Goal: Task Accomplishment & Management: Use online tool/utility

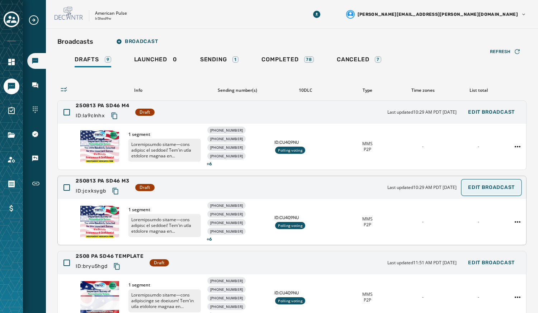
click at [486, 189] on span "Edit Broadcast" at bounding box center [491, 188] width 47 height 6
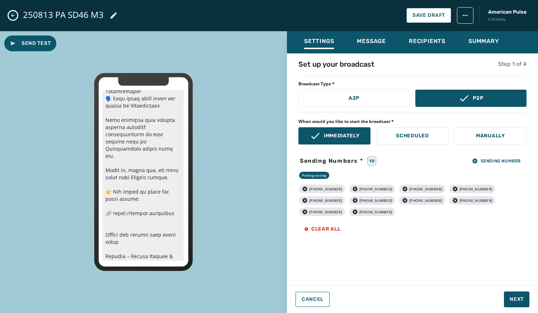
scroll to position [211, 0]
click at [523, 300] on span "Next" at bounding box center [517, 299] width 14 height 7
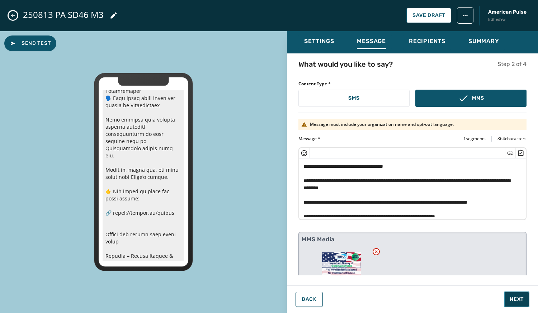
click at [510, 300] on span "Next" at bounding box center [517, 299] width 14 height 7
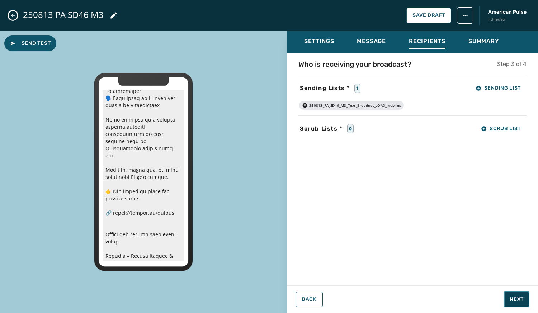
click at [510, 300] on span "Next" at bounding box center [517, 299] width 14 height 7
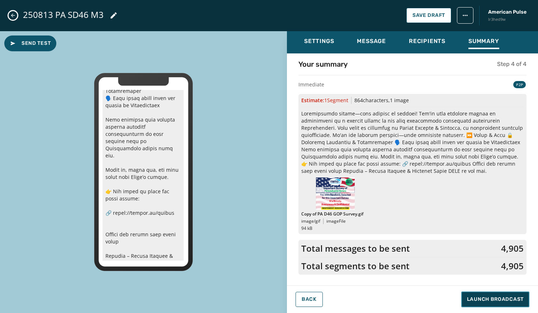
click at [509, 300] on span "Launch Broadcast" at bounding box center [495, 299] width 57 height 7
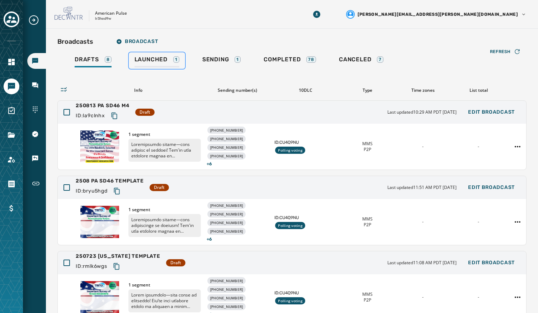
click at [144, 59] on span "Launched" at bounding box center [151, 59] width 33 height 7
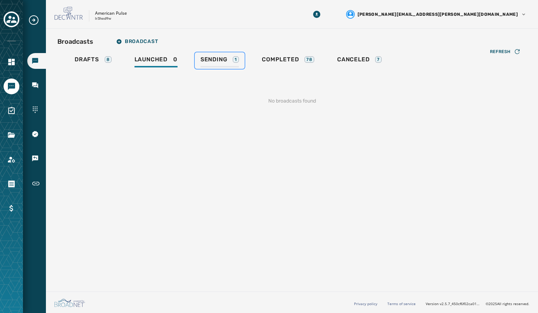
click at [209, 64] on div "Sending 1" at bounding box center [220, 61] width 38 height 11
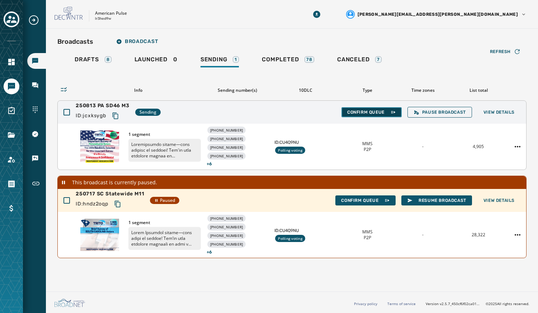
click at [366, 109] on button "Confirm Queue" at bounding box center [372, 112] width 60 height 10
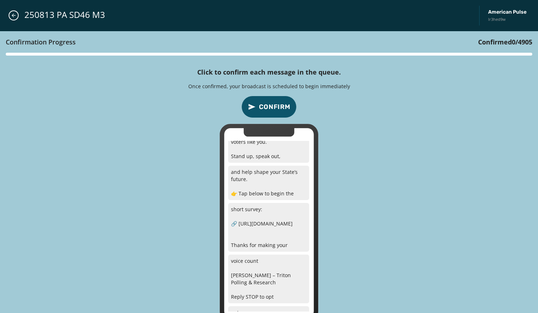
scroll to position [395, 0]
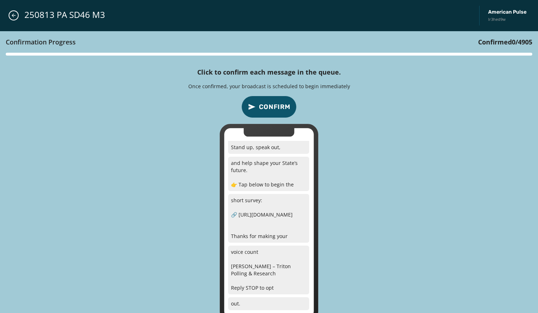
click at [296, 209] on p "short survey: 🔗 [URL][DOMAIN_NAME] Thanks for making your" at bounding box center [268, 218] width 81 height 49
drag, startPoint x: 293, startPoint y: 215, endPoint x: 234, endPoint y: 213, distance: 58.9
click at [234, 213] on p "short survey: 🔗 [URL][DOMAIN_NAME] Thanks for making your" at bounding box center [268, 218] width 81 height 49
copy p "🔗 [URL][DOMAIN_NAME]"
click at [279, 105] on span "Confirm" at bounding box center [275, 107] width 32 height 10
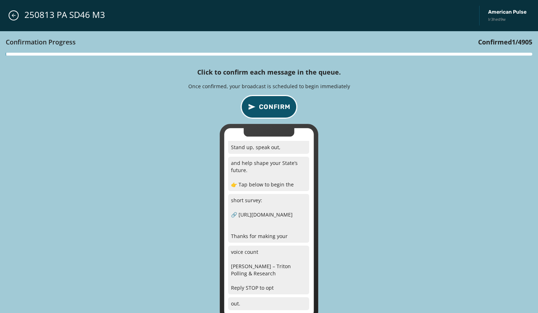
click at [279, 105] on span "Confirm" at bounding box center [275, 107] width 32 height 10
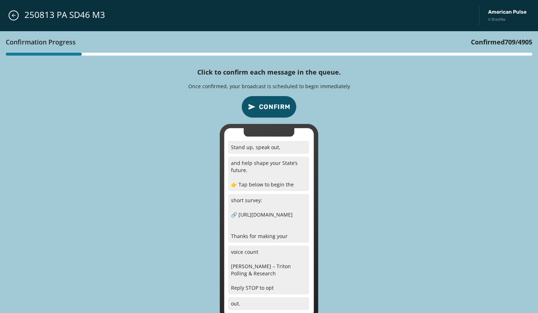
scroll to position [0, 0]
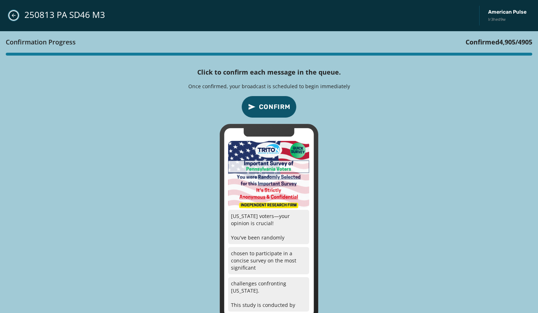
click button "Close admin drawer" at bounding box center [14, 15] width 10 height 10
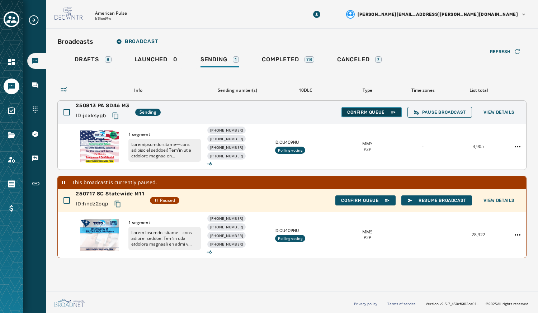
click at [342, 107] on button "Confirm Queue" at bounding box center [372, 112] width 60 height 10
click at [375, 112] on span "Confirm Queue" at bounding box center [371, 112] width 49 height 6
click at [342, 107] on button "Confirm Queue" at bounding box center [372, 112] width 60 height 10
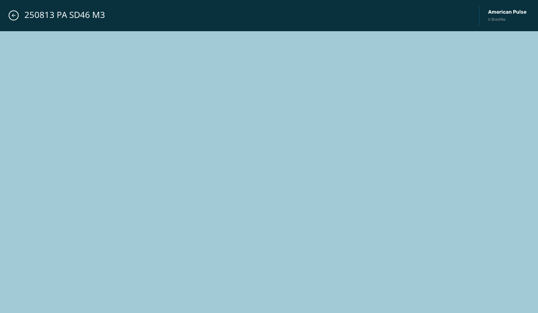
click at [342, 107] on button "Confirm Queue" at bounding box center [372, 112] width 60 height 10
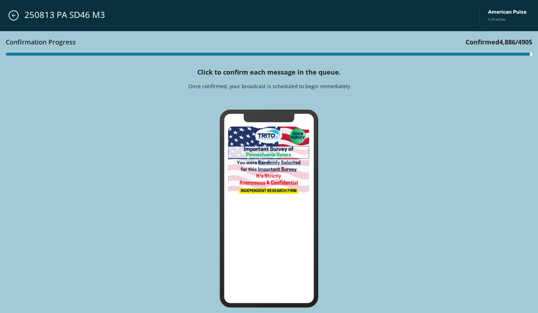
click at [342, 107] on button "Confirm Queue" at bounding box center [372, 112] width 60 height 10
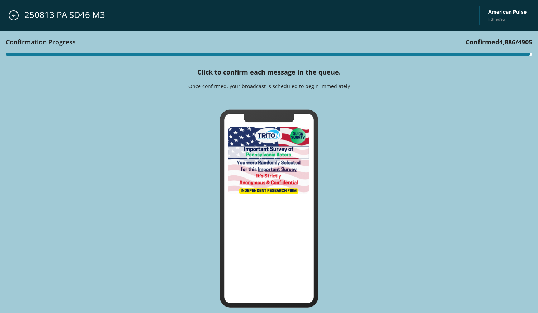
click at [342, 107] on button "Confirm Queue" at bounding box center [372, 112] width 60 height 10
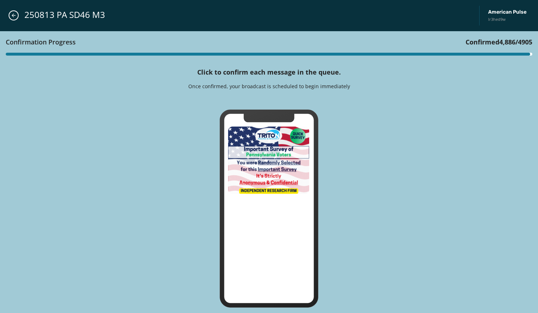
click at [342, 107] on button "Confirm Queue" at bounding box center [372, 112] width 60 height 10
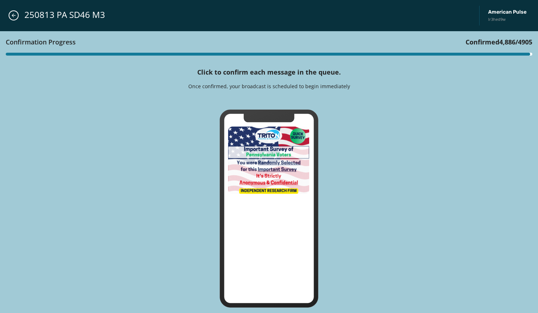
click at [342, 107] on button "Confirm Queue" at bounding box center [372, 112] width 60 height 10
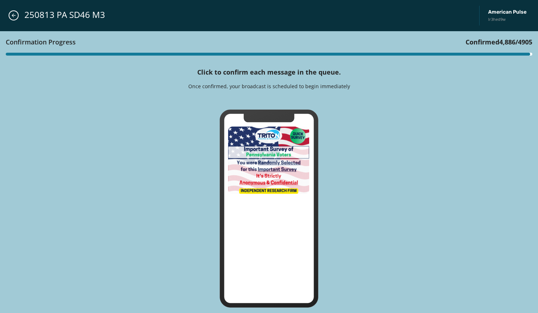
click at [342, 107] on button "Confirm Queue" at bounding box center [372, 112] width 60 height 10
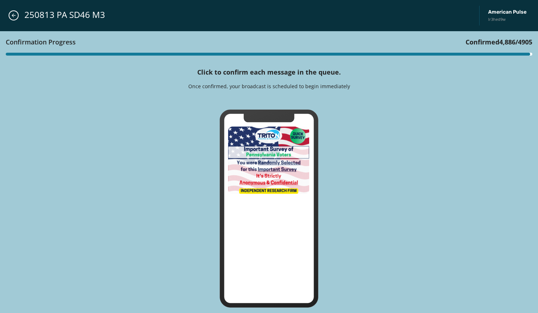
click at [342, 107] on button "Confirm Queue" at bounding box center [372, 112] width 60 height 10
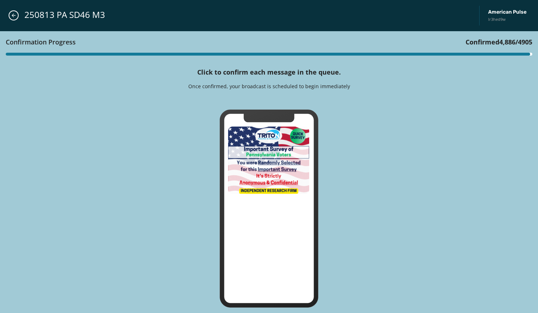
click at [342, 107] on button "Confirm Queue" at bounding box center [372, 112] width 60 height 10
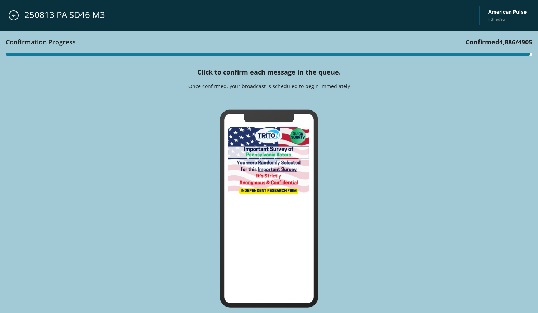
click at [342, 107] on button "Confirm Queue" at bounding box center [372, 112] width 60 height 10
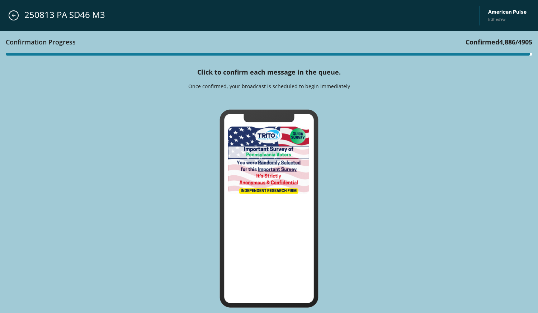
click at [342, 107] on button "Confirm Queue" at bounding box center [372, 112] width 60 height 10
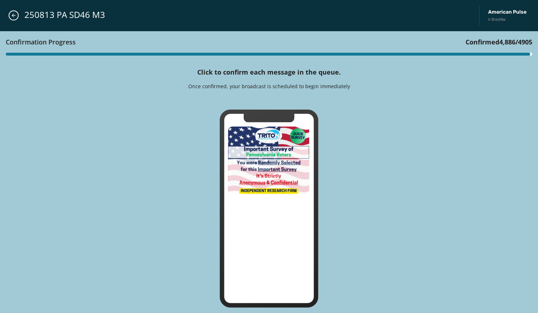
click at [342, 107] on button "Confirm Queue" at bounding box center [372, 112] width 60 height 10
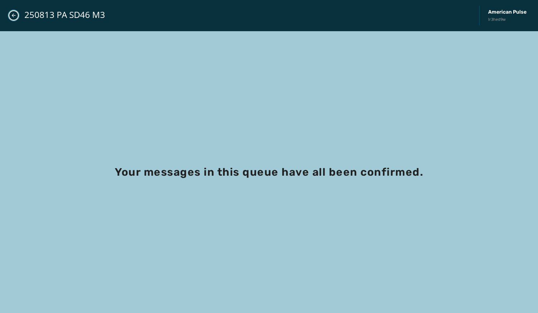
click button "Close admin drawer" at bounding box center [14, 15] width 10 height 10
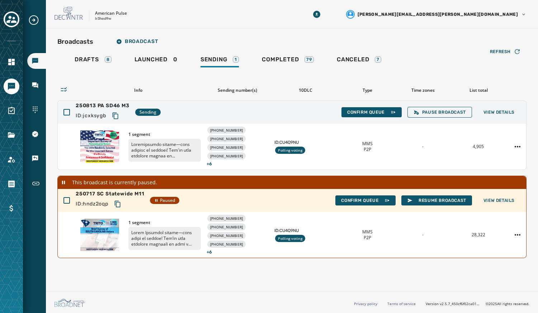
click at [184, 46] on div "Broadcasts Broadcast" at bounding box center [291, 41] width 469 height 14
click at [129, 52] on link "Launched 0" at bounding box center [156, 60] width 55 height 17
click at [169, 67] on div "Launched 0" at bounding box center [156, 61] width 43 height 11
click at [129, 52] on link "Launched 0" at bounding box center [156, 60] width 55 height 17
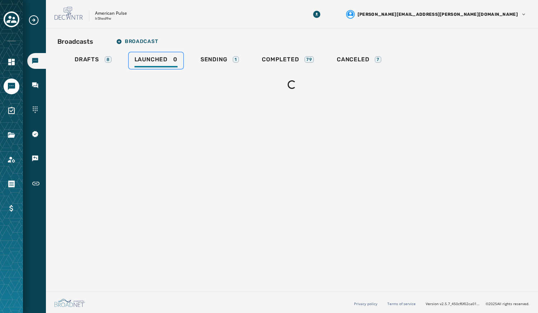
click at [129, 52] on link "Launched 0" at bounding box center [156, 60] width 55 height 17
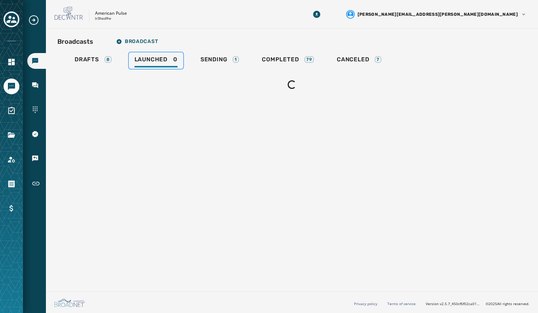
click at [129, 52] on link "Launched 0" at bounding box center [156, 60] width 55 height 17
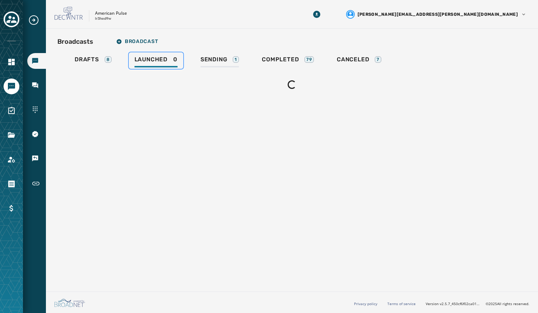
click at [129, 52] on link "Launched 0" at bounding box center [156, 60] width 55 height 17
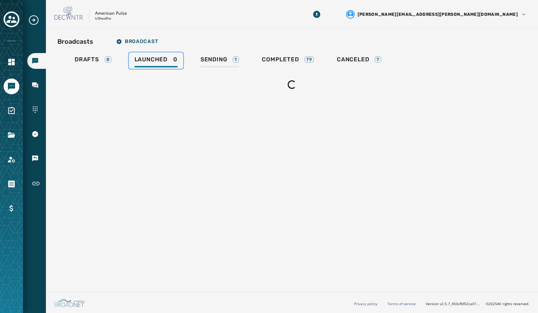
click at [129, 52] on link "Launched 0" at bounding box center [156, 60] width 55 height 17
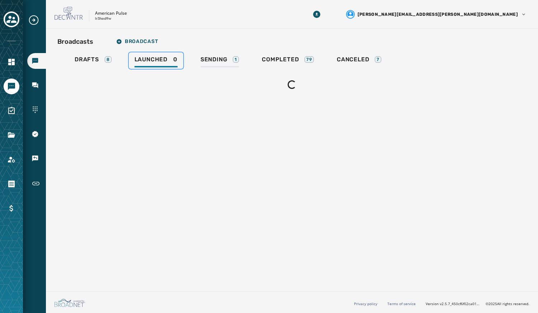
click at [129, 52] on link "Launched 0" at bounding box center [156, 60] width 55 height 17
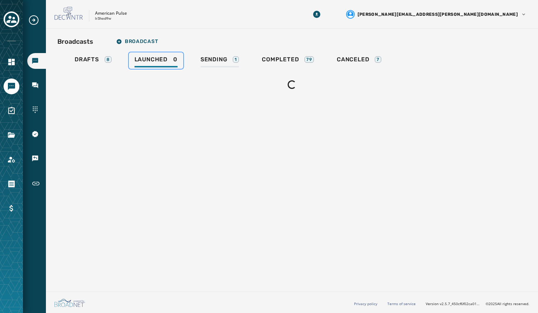
click at [129, 52] on link "Launched 0" at bounding box center [156, 60] width 55 height 17
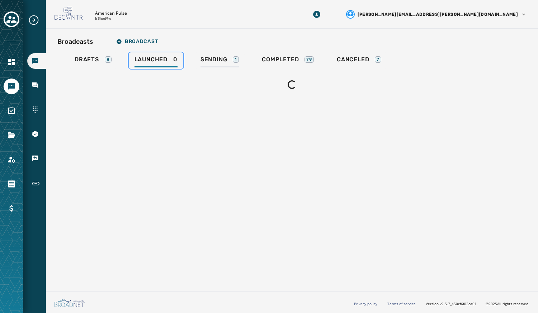
click at [129, 52] on link "Launched 0" at bounding box center [156, 60] width 55 height 17
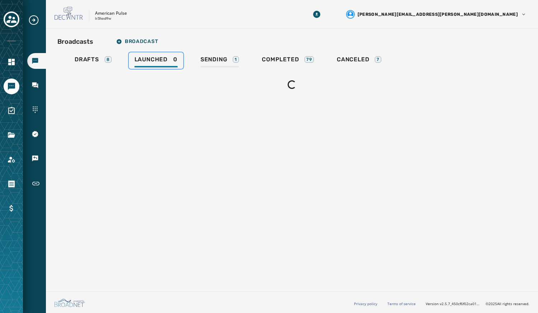
click at [129, 52] on link "Launched 0" at bounding box center [156, 60] width 55 height 17
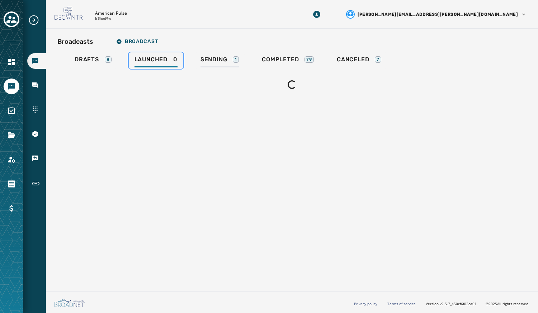
click at [129, 52] on link "Launched 0" at bounding box center [156, 60] width 55 height 17
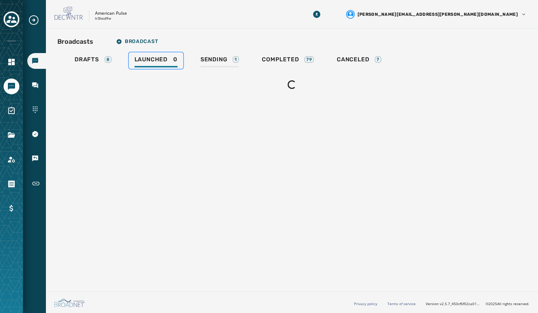
click at [129, 52] on link "Launched 0" at bounding box center [156, 60] width 55 height 17
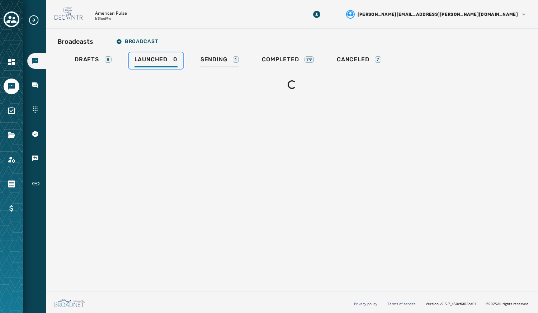
click at [129, 52] on link "Launched 0" at bounding box center [156, 60] width 55 height 17
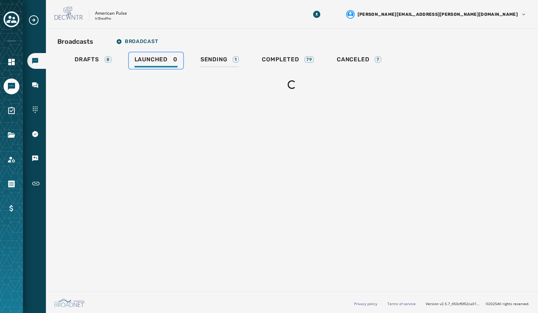
click at [129, 52] on link "Launched 0" at bounding box center [156, 60] width 55 height 17
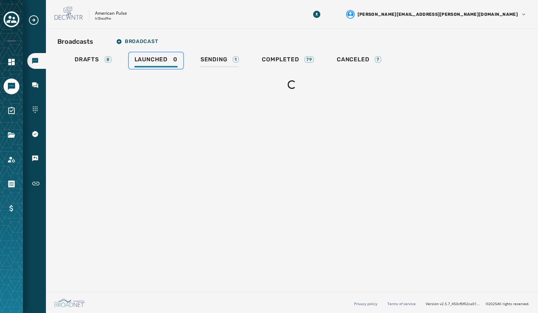
click at [129, 52] on link "Launched 0" at bounding box center [156, 60] width 55 height 17
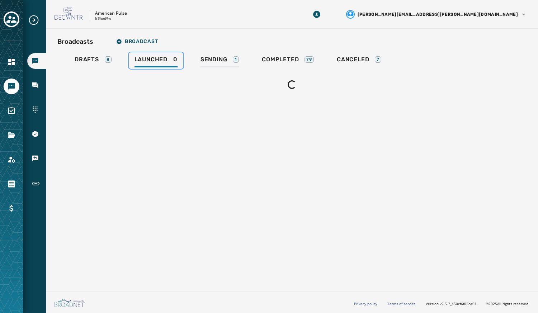
click at [129, 52] on link "Launched 0" at bounding box center [156, 60] width 55 height 17
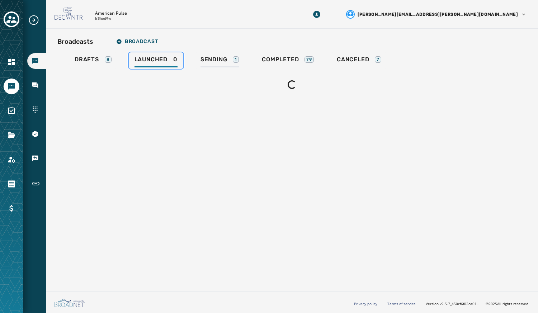
click at [129, 52] on link "Launched 0" at bounding box center [156, 60] width 55 height 17
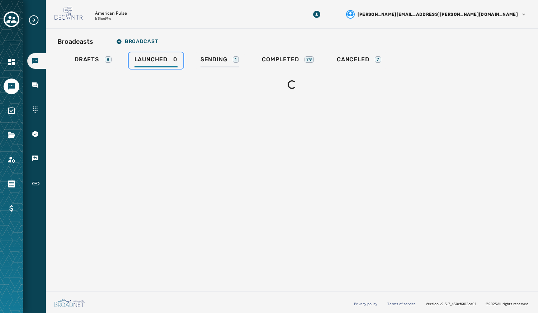
click at [129, 52] on link "Launched 0" at bounding box center [156, 60] width 55 height 17
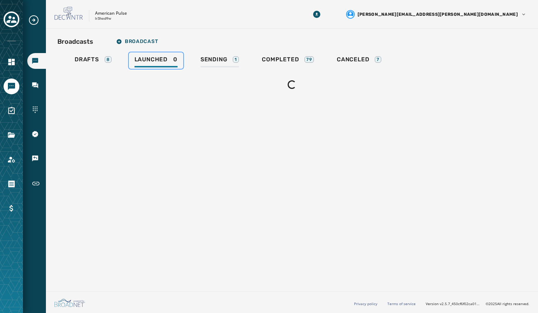
click at [129, 52] on link "Launched 0" at bounding box center [156, 60] width 55 height 17
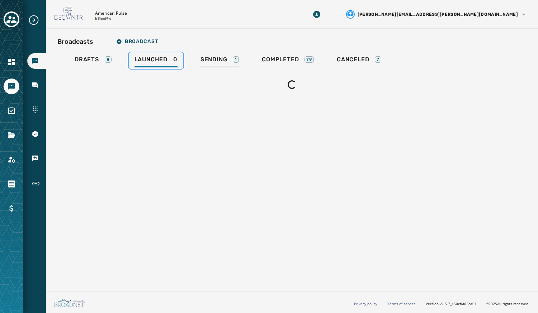
click at [129, 52] on link "Launched 0" at bounding box center [156, 60] width 55 height 17
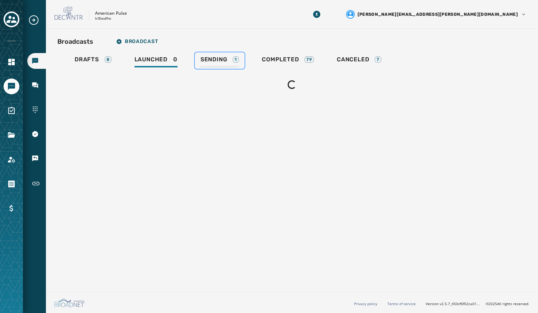
click at [195, 52] on link "Sending 1" at bounding box center [220, 60] width 50 height 17
click at [217, 60] on span "Sending" at bounding box center [214, 59] width 27 height 7
click at [195, 52] on link "Sending 1" at bounding box center [220, 60] width 50 height 17
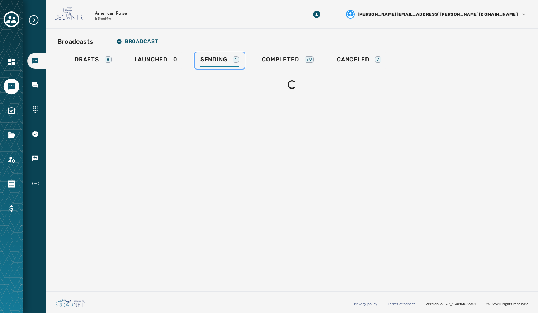
click at [195, 52] on link "Sending 1" at bounding box center [220, 60] width 50 height 17
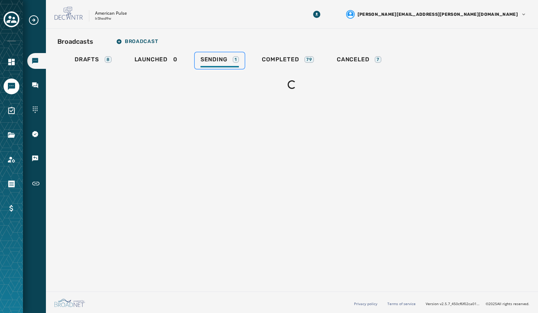
click at [195, 52] on link "Sending 1" at bounding box center [220, 60] width 50 height 17
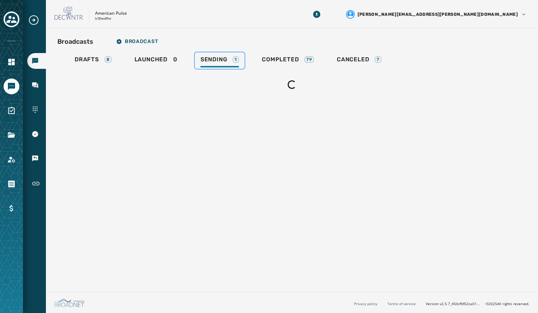
click at [195, 52] on link "Sending 1" at bounding box center [220, 60] width 50 height 17
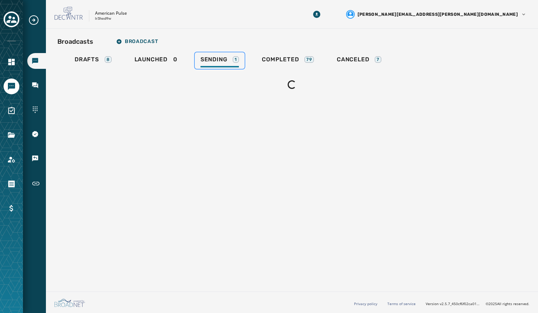
click at [195, 52] on link "Sending 1" at bounding box center [220, 60] width 50 height 17
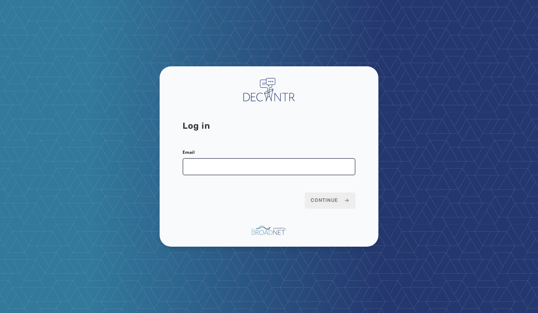
drag, startPoint x: 204, startPoint y: 170, endPoint x: 209, endPoint y: 172, distance: 5.3
click at [209, 172] on input "Email" at bounding box center [269, 166] width 173 height 17
type input "**********"
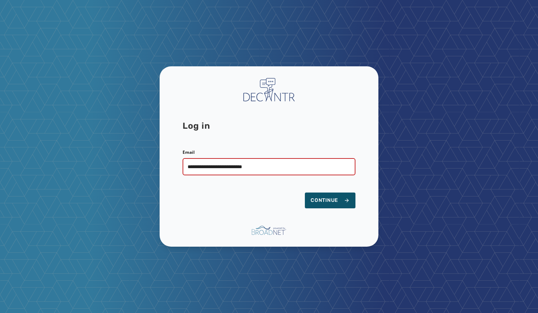
click at [305, 193] on button "Continue" at bounding box center [330, 201] width 51 height 16
click at [247, 189] on form "**********" at bounding box center [269, 179] width 173 height 59
click at [333, 199] on span "Continue" at bounding box center [330, 200] width 39 height 7
click at [305, 193] on button "Continue" at bounding box center [330, 201] width 51 height 16
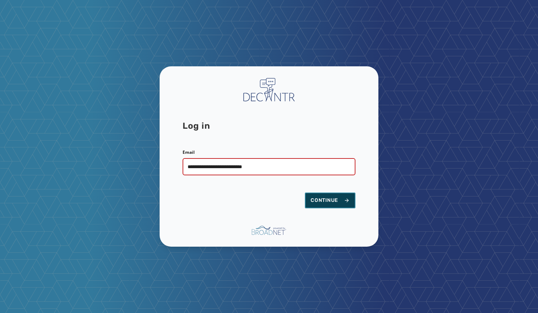
click at [305, 193] on button "Continue" at bounding box center [330, 201] width 51 height 16
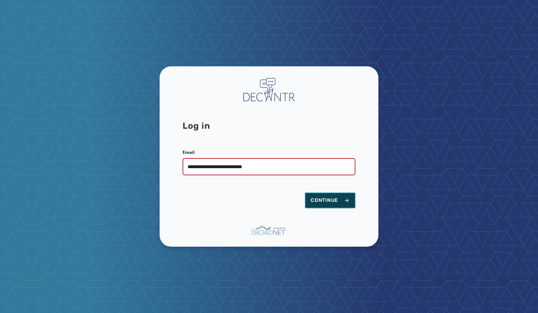
click at [305, 193] on button "Continue" at bounding box center [330, 201] width 51 height 16
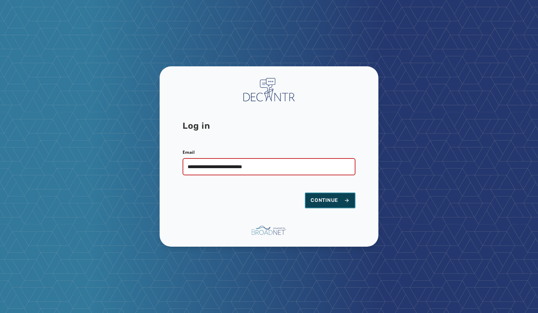
click at [305, 193] on button "Continue" at bounding box center [330, 201] width 51 height 16
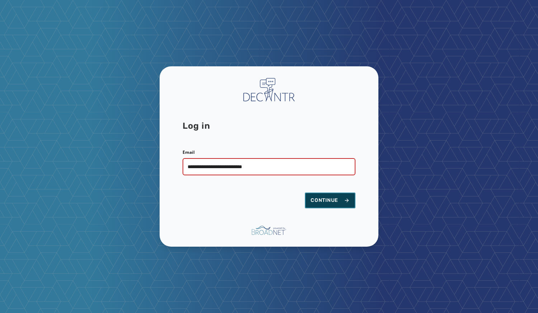
click at [305, 193] on button "Continue" at bounding box center [330, 201] width 51 height 16
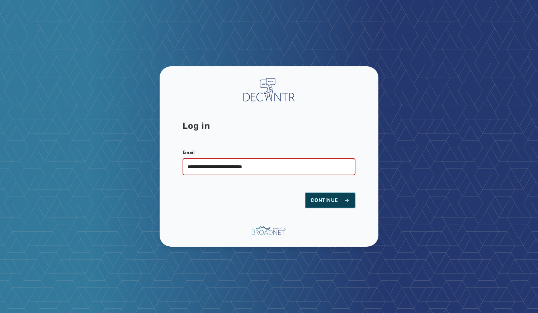
click at [305, 193] on button "Continue" at bounding box center [330, 201] width 51 height 16
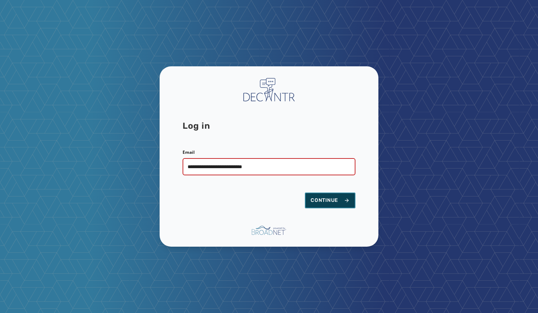
click at [305, 193] on button "Continue" at bounding box center [330, 201] width 51 height 16
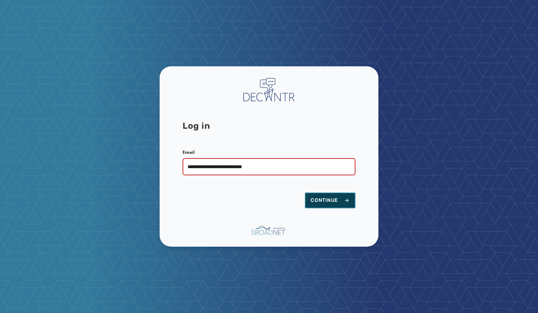
click at [305, 193] on button "Continue" at bounding box center [330, 201] width 51 height 16
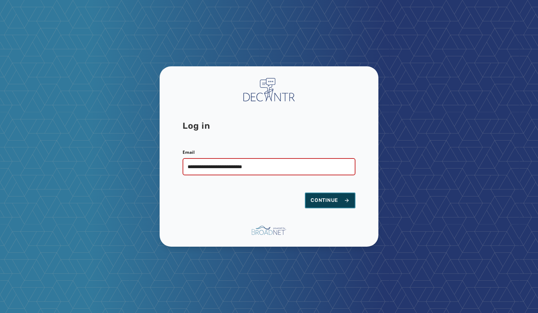
click at [305, 193] on button "Continue" at bounding box center [330, 201] width 51 height 16
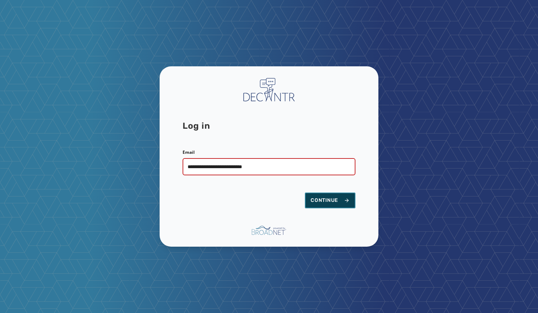
click at [305, 193] on button "Continue" at bounding box center [330, 201] width 51 height 16
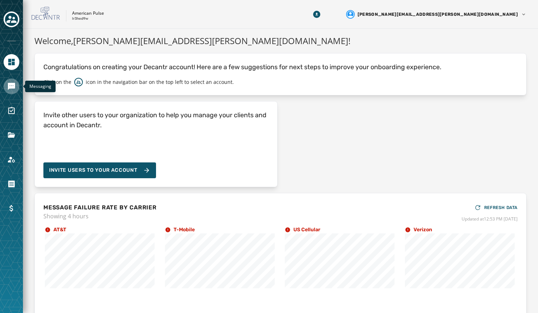
click at [14, 85] on icon "Navigate to Messaging" at bounding box center [11, 86] width 7 height 7
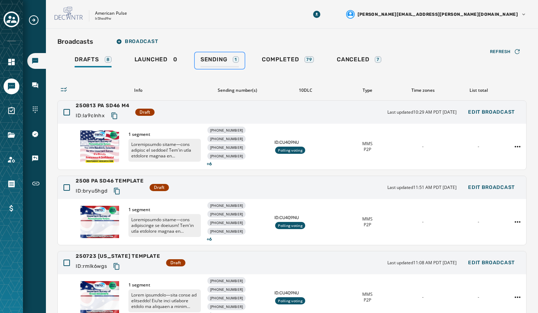
click at [208, 63] on span "Sending" at bounding box center [214, 59] width 27 height 7
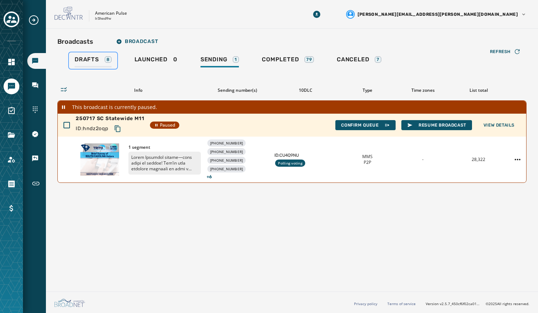
click at [83, 64] on div "Drafts 8" at bounding box center [93, 61] width 37 height 11
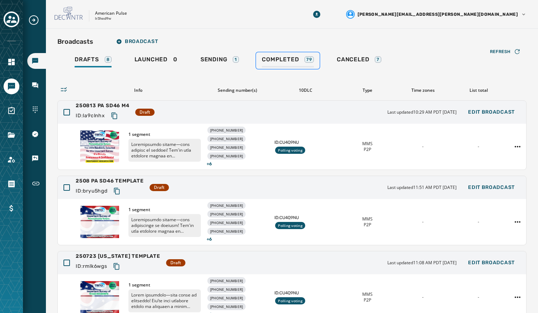
click at [286, 58] on span "Completed" at bounding box center [280, 59] width 37 height 7
